Goal: Transaction & Acquisition: Purchase product/service

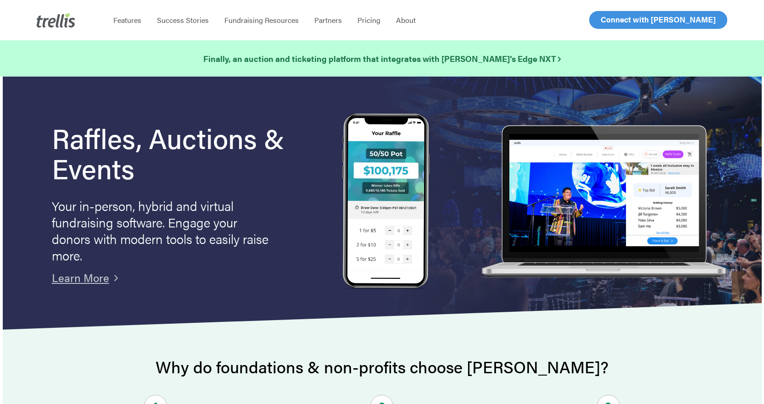
click at [614, 16] on span "Log In" at bounding box center [611, 19] width 22 height 11
click at [607, 21] on span "Log In" at bounding box center [611, 19] width 22 height 11
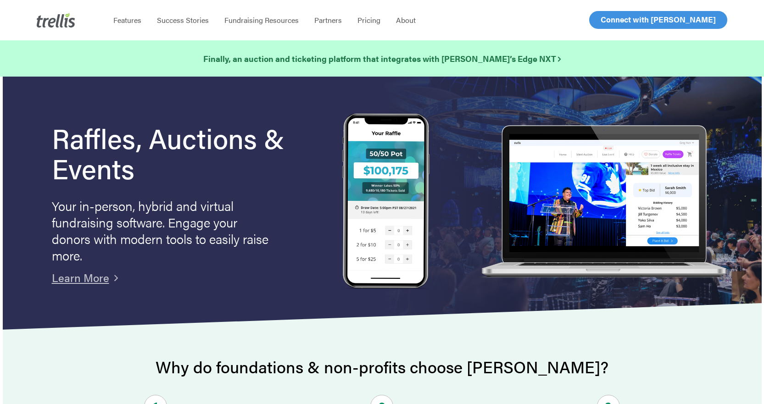
click at [615, 18] on span "Log In" at bounding box center [611, 19] width 22 height 11
